Goal: Task Accomplishment & Management: Complete application form

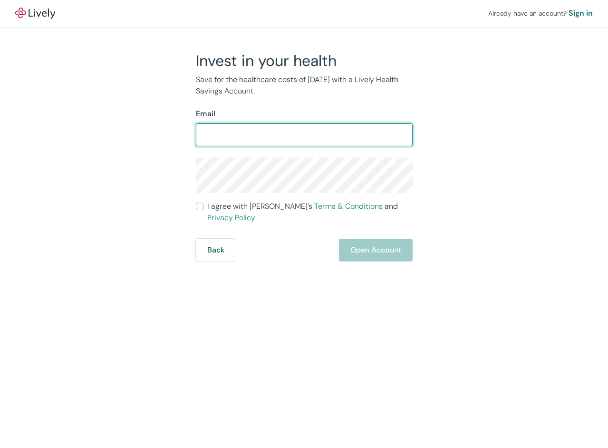
click at [210, 135] on input "Email" at bounding box center [304, 134] width 217 height 19
click at [279, 136] on input "Email" at bounding box center [304, 134] width 217 height 19
type input "[EMAIL_ADDRESS][DOMAIN_NAME]"
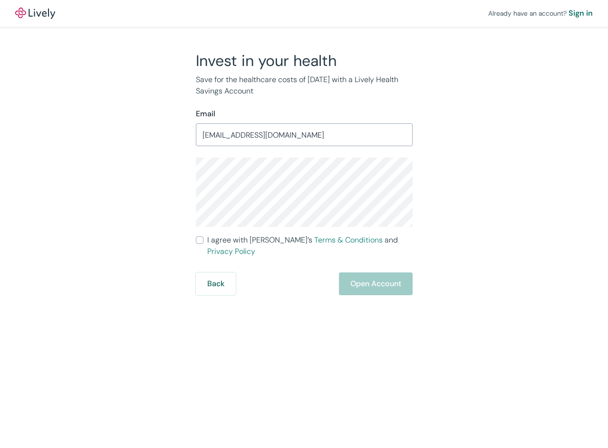
click at [201, 239] on input "I agree with Lively’s Terms & Conditions and Privacy Policy" at bounding box center [200, 241] width 8 height 8
checkbox input "true"
click at [375, 277] on button "Open Account" at bounding box center [376, 284] width 74 height 23
